Goal: Information Seeking & Learning: Learn about a topic

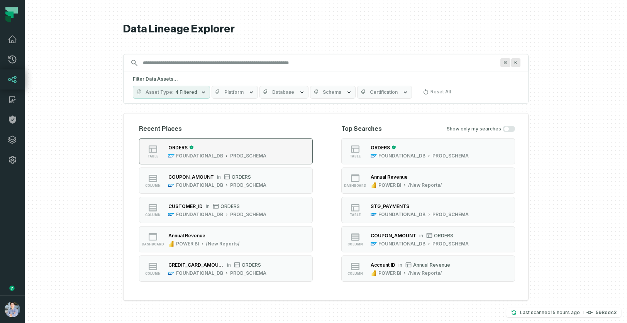
click at [223, 147] on div "ORDERS" at bounding box center [217, 148] width 98 height 8
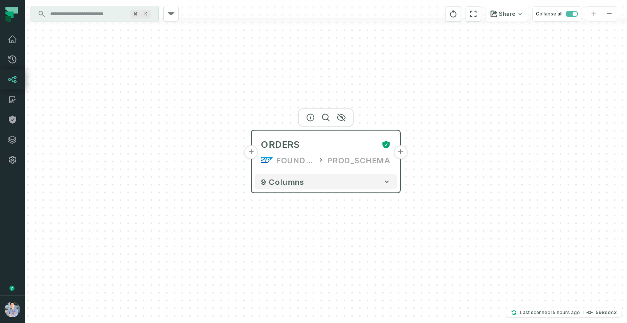
click at [252, 153] on button "+" at bounding box center [251, 152] width 14 height 14
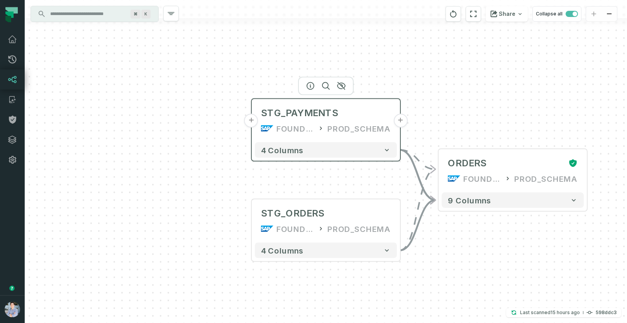
click at [251, 125] on button "+" at bounding box center [251, 121] width 14 height 14
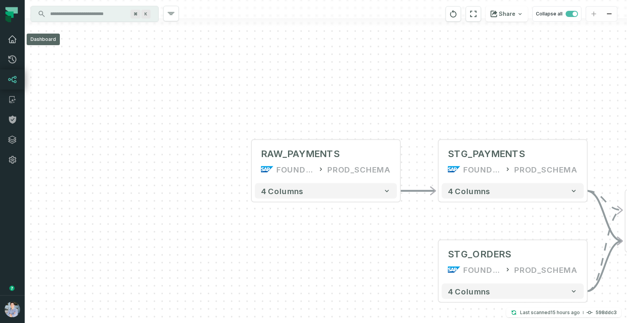
click at [14, 37] on icon at bounding box center [12, 39] width 8 height 7
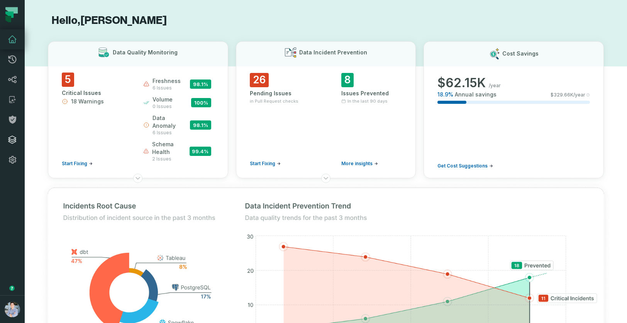
click at [14, 140] on icon at bounding box center [12, 140] width 8 height 8
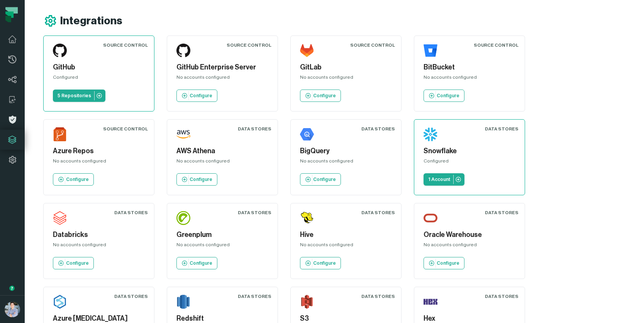
click at [12, 118] on icon at bounding box center [12, 120] width 7 height 8
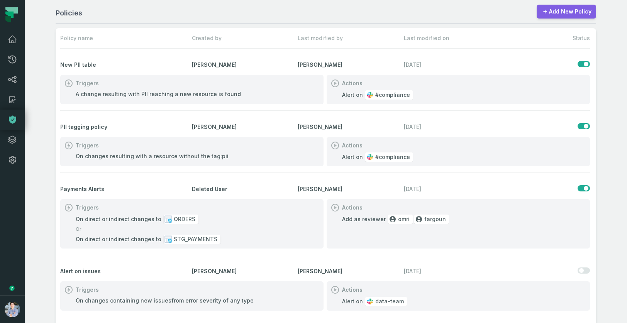
click at [567, 13] on link "Add New Policy" at bounding box center [565, 12] width 59 height 14
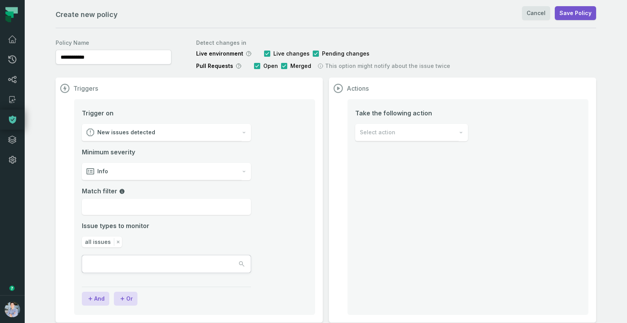
scroll to position [7, 0]
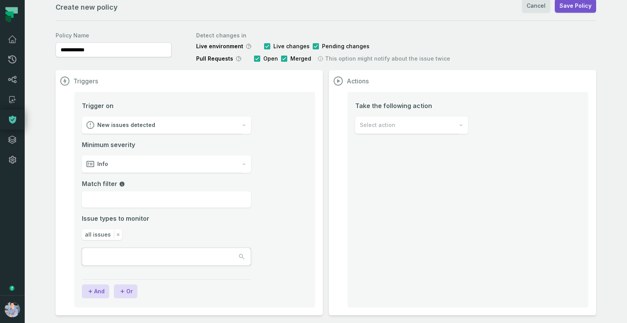
click at [239, 127] on div "New issues detected" at bounding box center [162, 125] width 160 height 17
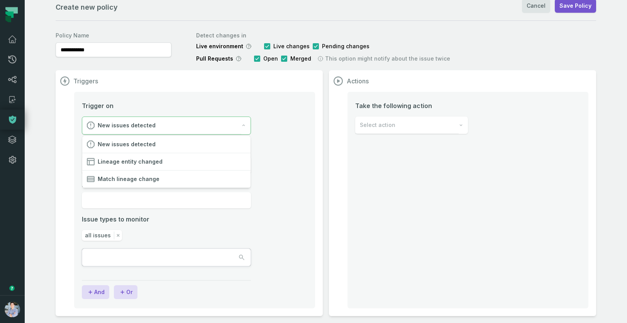
click at [396, 203] on div "Triggers Trigger on New issues detected Minimum severity Info Match filter Issu…" at bounding box center [326, 193] width 540 height 246
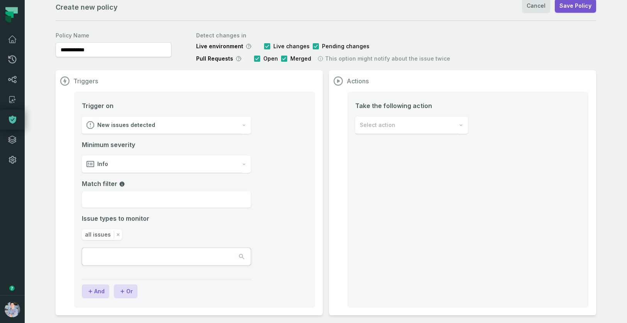
click at [406, 126] on div "Select action" at bounding box center [406, 125] width 103 height 17
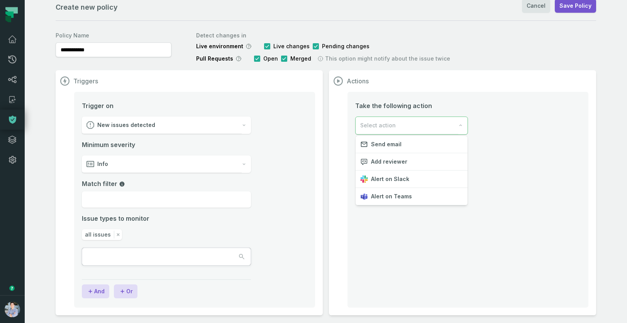
click at [212, 126] on div "Triggers Trigger on New issues detected Minimum severity Info Match filter Issu…" at bounding box center [326, 192] width 540 height 245
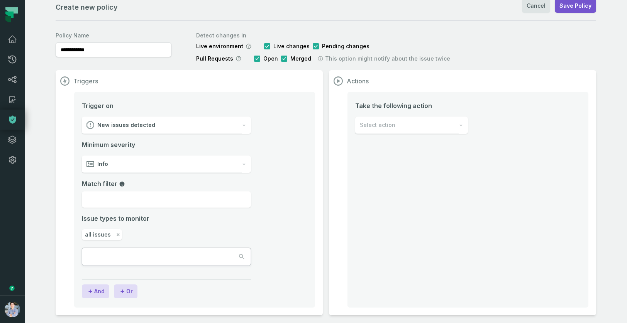
click at [212, 126] on div "New issues detected" at bounding box center [162, 125] width 160 height 17
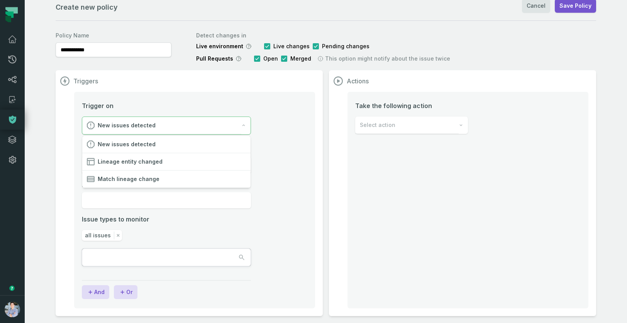
click at [300, 173] on li "Trigger on New issues detected Minimum severity Info Match filter Issue types t…" at bounding box center [194, 193] width 225 height 184
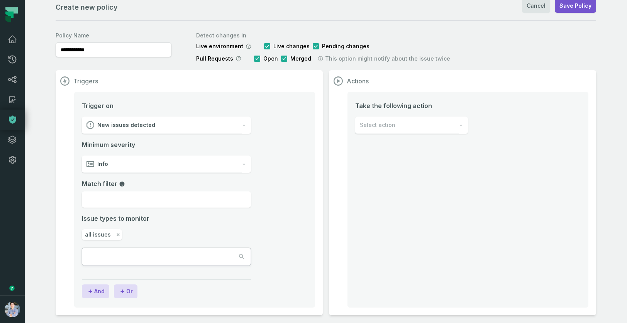
click at [425, 122] on div "Select action" at bounding box center [406, 125] width 103 height 17
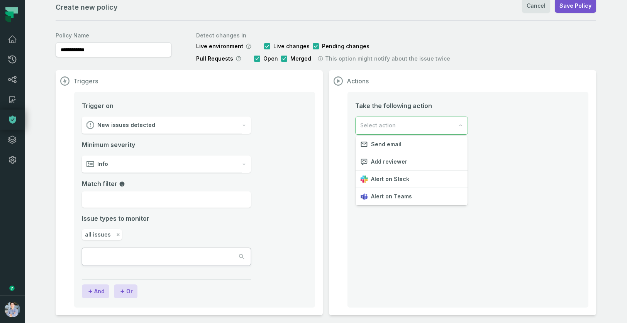
click at [411, 272] on div "Take the following action Select action" at bounding box center [467, 200] width 241 height 216
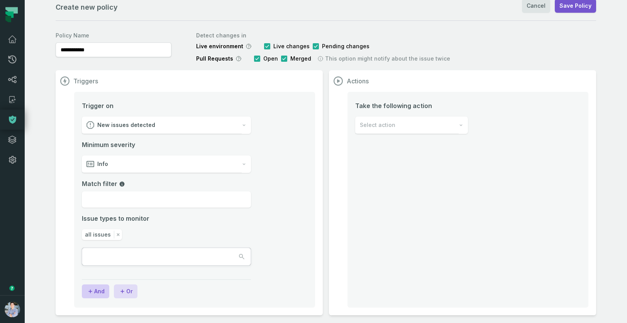
click at [103, 288] on button "And" at bounding box center [95, 291] width 27 height 14
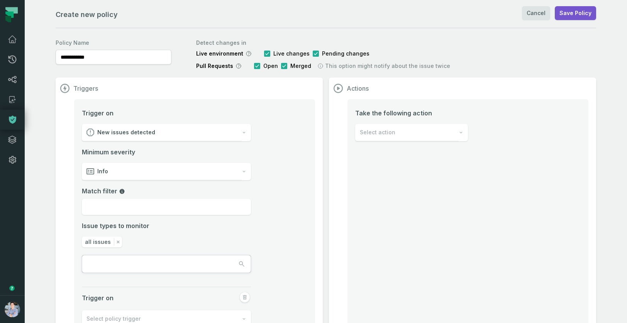
scroll to position [62, 0]
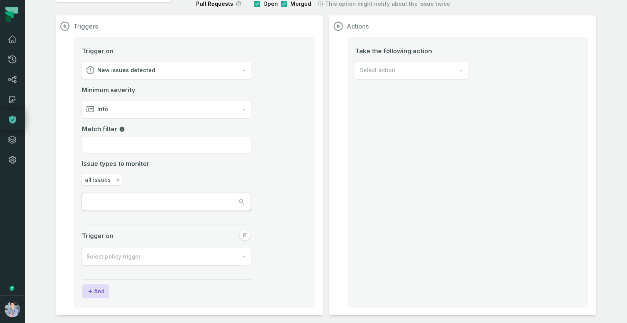
click at [205, 280] on div "Trigger on Select policy trigger" at bounding box center [166, 257] width 169 height 55
click at [104, 287] on button "And" at bounding box center [95, 291] width 27 height 14
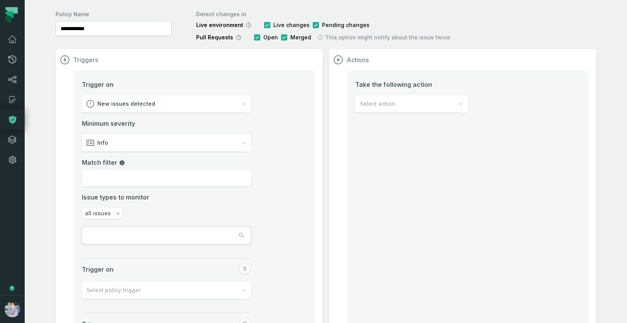
scroll to position [0, 0]
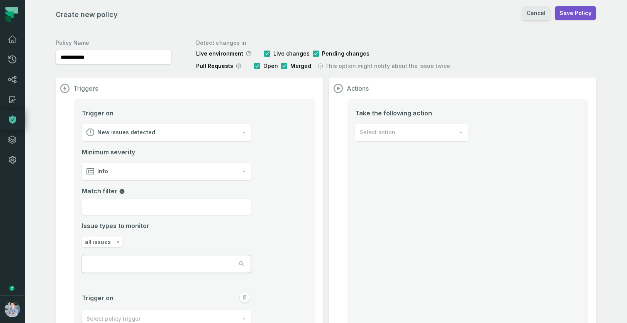
click at [540, 13] on link "Cancel" at bounding box center [536, 13] width 28 height 14
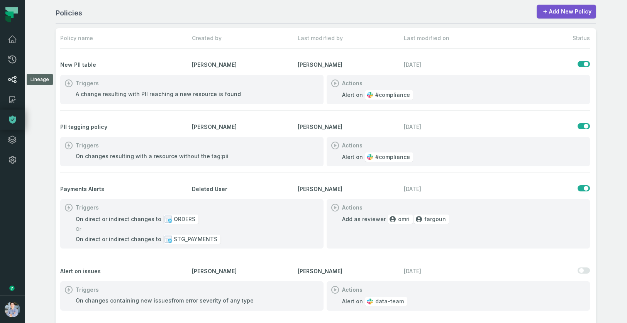
click at [11, 79] on icon at bounding box center [12, 79] width 8 height 7
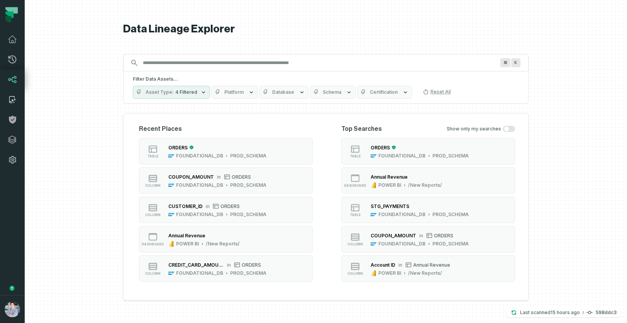
click at [12, 102] on icon at bounding box center [12, 99] width 9 height 9
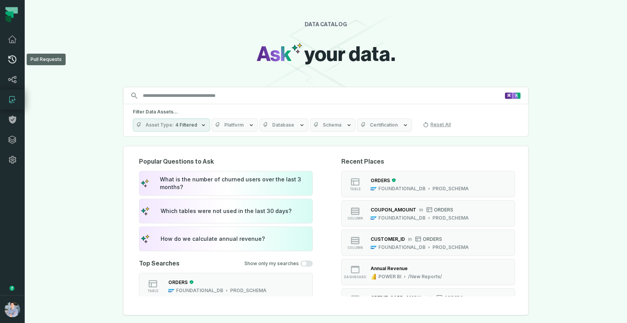
click at [12, 61] on icon at bounding box center [12, 59] width 9 height 9
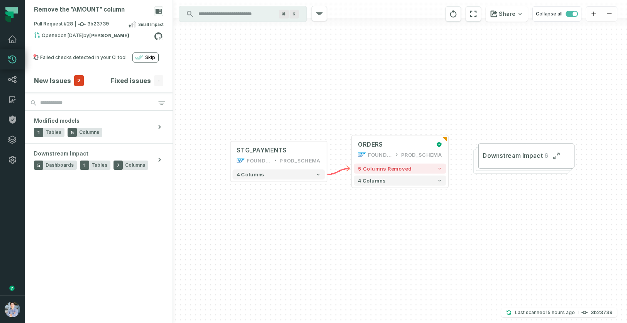
click at [12, 56] on icon at bounding box center [12, 60] width 8 height 8
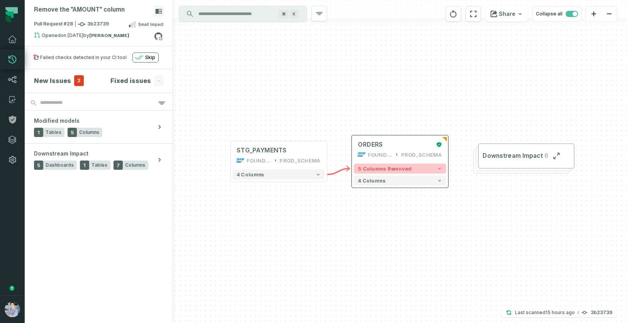
click at [428, 168] on button "5 columns removed" at bounding box center [400, 169] width 92 height 10
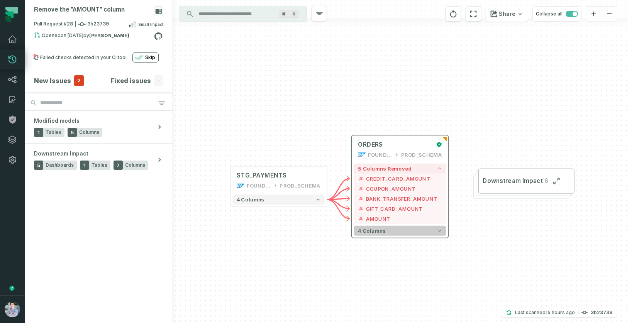
click at [401, 227] on button "4 columns" at bounding box center [400, 231] width 92 height 10
click at [438, 233] on icon "button" at bounding box center [439, 230] width 5 height 5
click at [438, 230] on icon "button" at bounding box center [439, 230] width 5 height 5
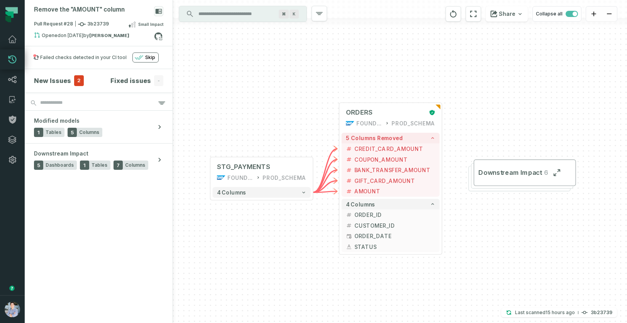
drag, startPoint x: 511, startPoint y: 249, endPoint x: 495, endPoint y: 223, distance: 30.5
click at [495, 223] on div "+ ORDERS FOUNDATIONAL_DB PROD_SCHEMA + 5 columns removed - CREDIT_CARD_AMOUNT -…" at bounding box center [400, 161] width 454 height 323
click at [498, 191] on div "Downstream Impact 6" at bounding box center [519, 178] width 102 height 25
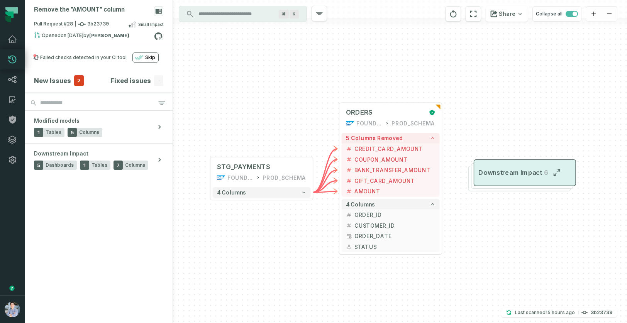
click at [498, 184] on button "Downstream Impact 6" at bounding box center [525, 172] width 102 height 27
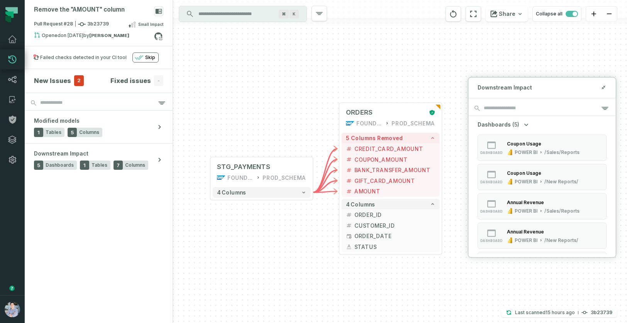
click at [449, 262] on div "+ ORDERS FOUNDATIONAL_DB PROD_SCHEMA + 5 columns removed - CREDIT_CARD_AMOUNT -…" at bounding box center [400, 161] width 454 height 323
click at [232, 288] on div "+ ORDERS FOUNDATIONAL_DB PROD_SCHEMA + 5 columns removed - CREDIT_CARD_AMOUNT -…" at bounding box center [400, 161] width 454 height 323
click at [367, 57] on div "+ ORDERS FOUNDATIONAL_DB PROD_SCHEMA + 5 columns removed - CREDIT_CARD_AMOUNT -…" at bounding box center [400, 161] width 454 height 323
click at [159, 37] on icon at bounding box center [158, 36] width 10 height 10
click at [12, 56] on icon at bounding box center [12, 59] width 9 height 9
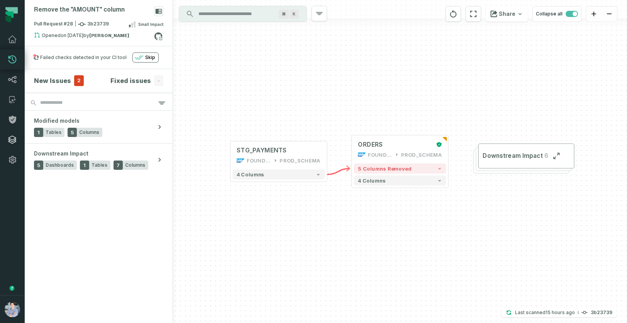
click at [13, 139] on icon at bounding box center [12, 140] width 8 height 8
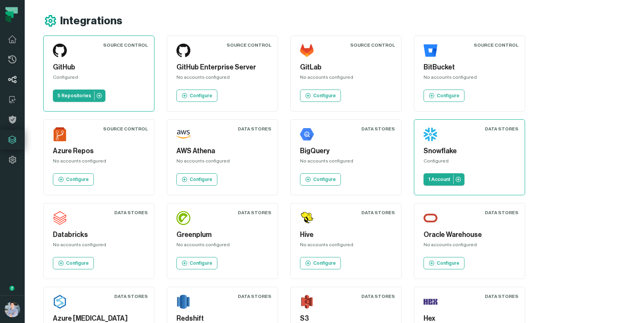
click at [13, 79] on icon at bounding box center [12, 79] width 9 height 9
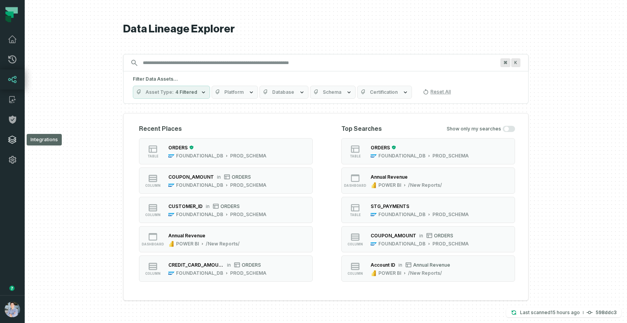
click at [12, 136] on icon at bounding box center [12, 140] width 8 height 8
